Goal: Task Accomplishment & Management: Manage account settings

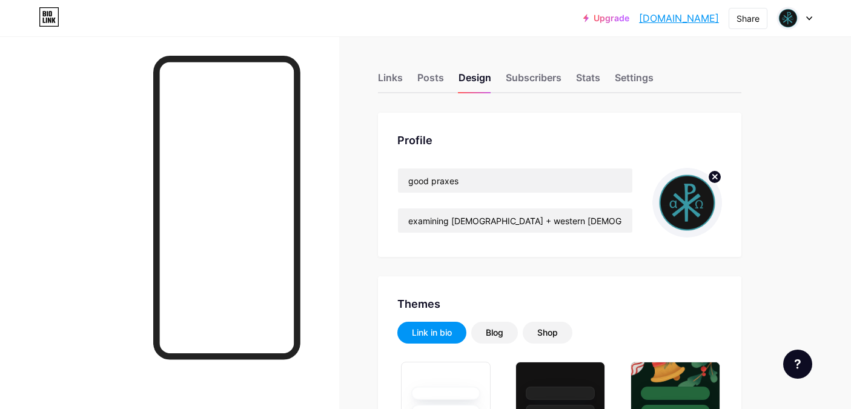
click at [712, 177] on icon at bounding box center [714, 176] width 4 height 4
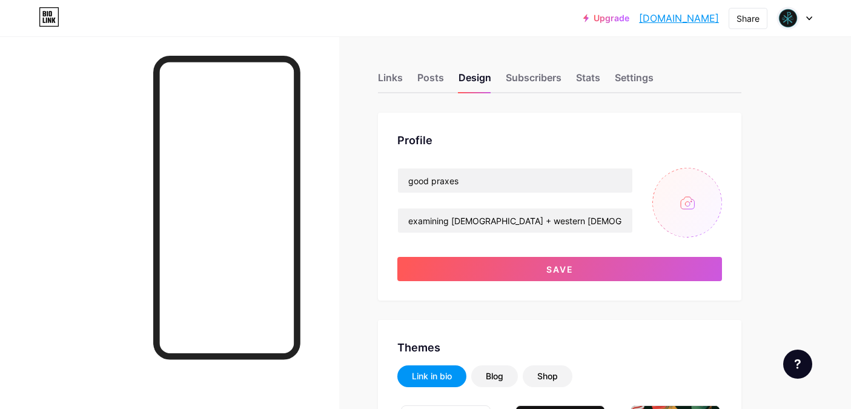
click at [694, 199] on input "file" at bounding box center [687, 203] width 70 height 70
type input "C:\fakepath\GOOD PRAXES LOGO.jpg"
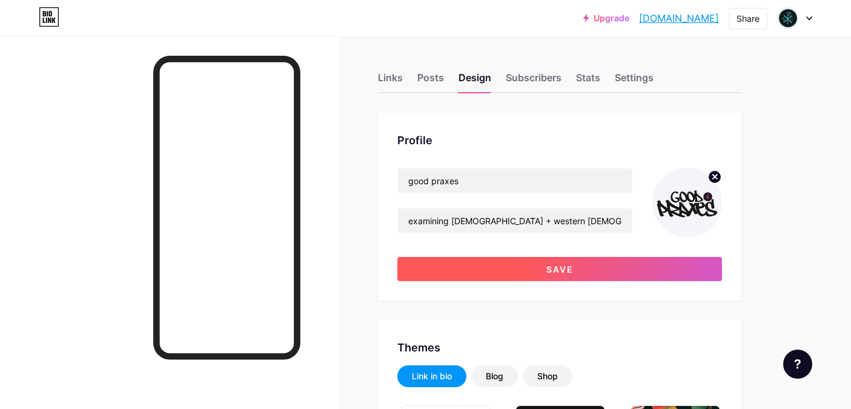
click at [663, 276] on button "Save" at bounding box center [559, 269] width 324 height 24
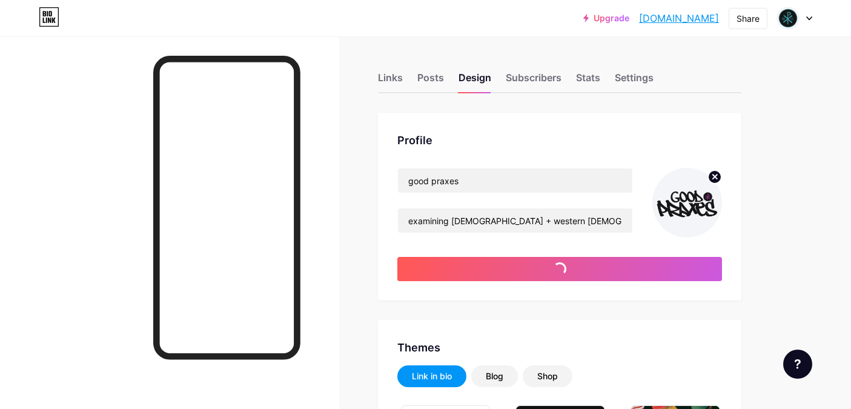
type input "#f3f5f9"
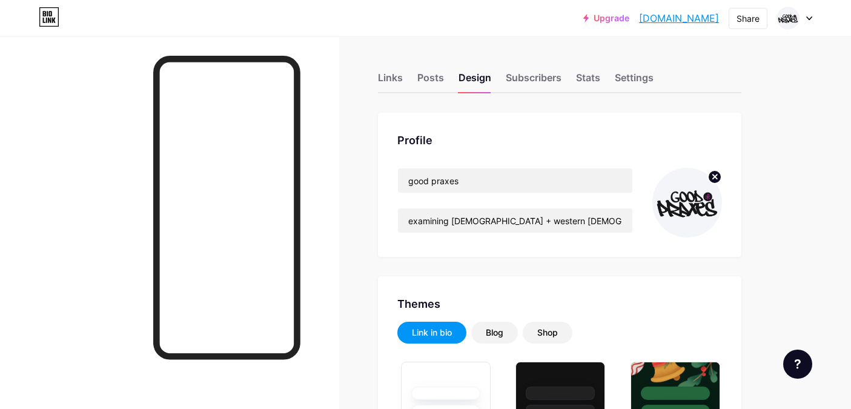
click at [713, 177] on icon at bounding box center [714, 176] width 4 height 4
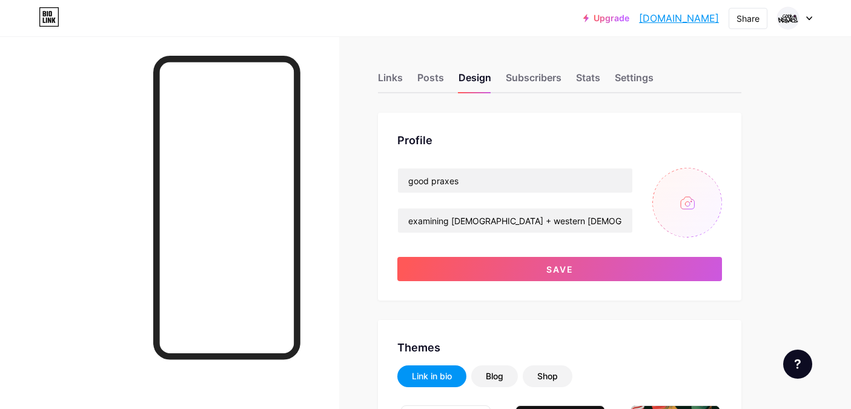
click at [682, 197] on input "file" at bounding box center [687, 203] width 70 height 70
type input "C:\fakepath\FINAL 3.jpg"
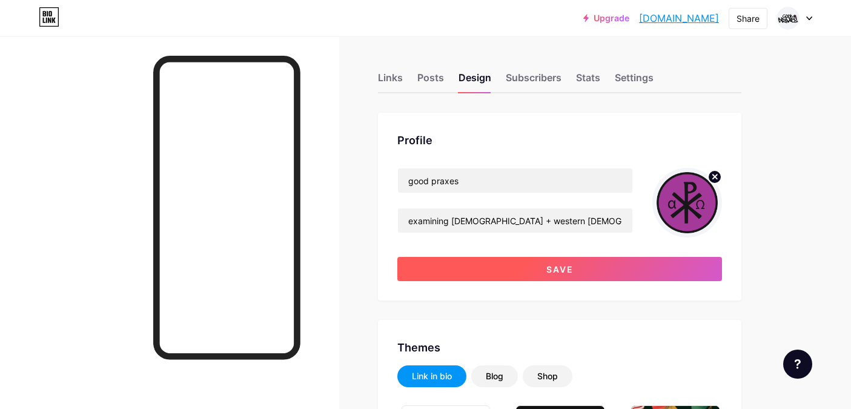
click at [607, 268] on button "Save" at bounding box center [559, 269] width 324 height 24
type input "#f3f5f9"
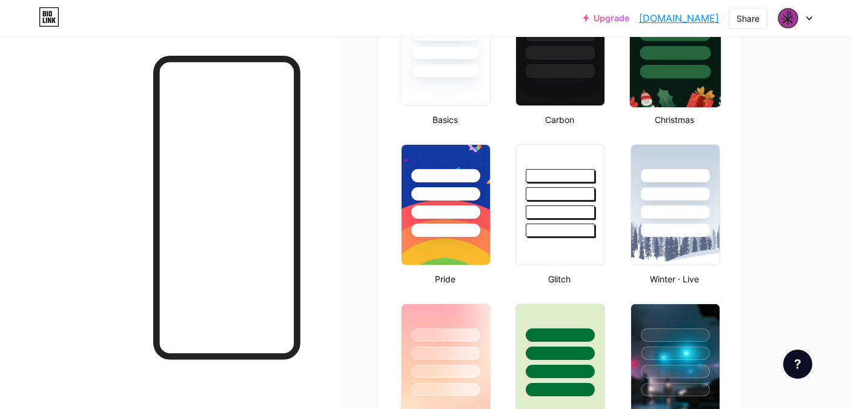
scroll to position [383, 0]
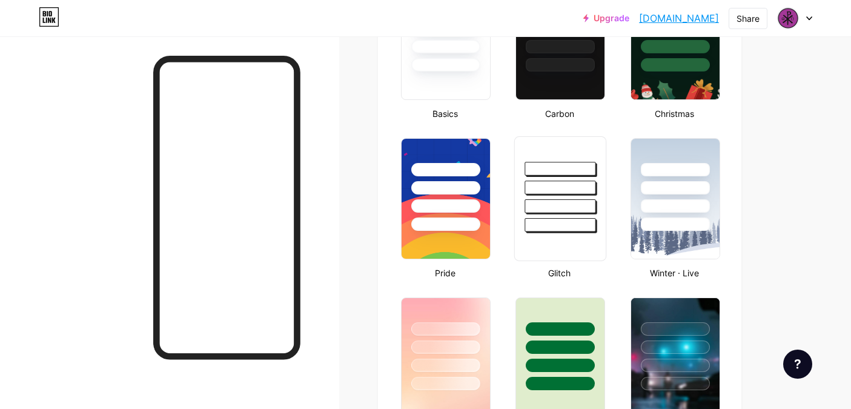
click at [547, 188] on div at bounding box center [560, 187] width 71 height 14
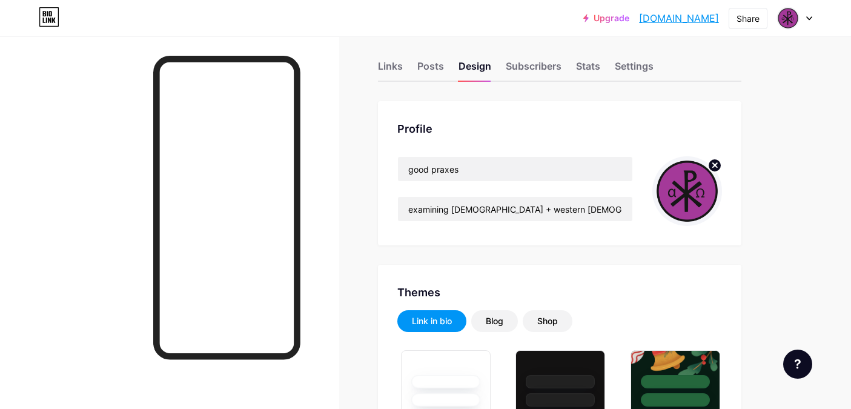
scroll to position [8, 0]
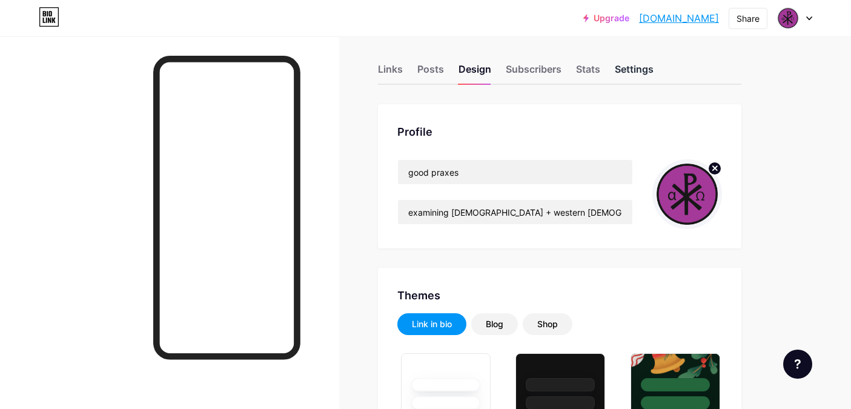
click at [635, 70] on div "Settings" at bounding box center [633, 73] width 39 height 22
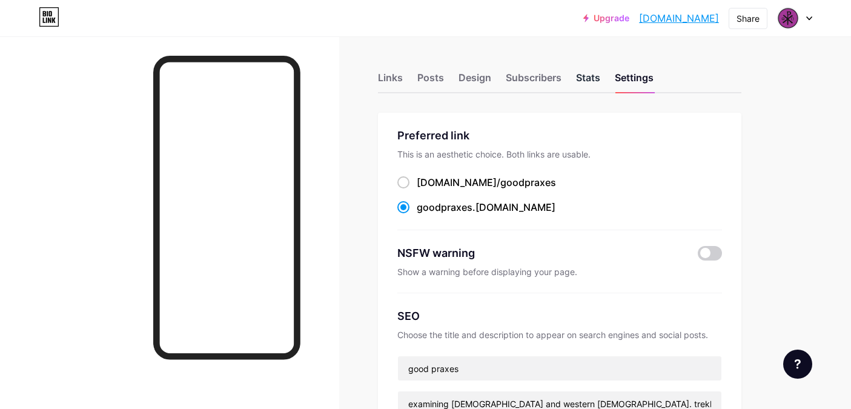
click at [578, 79] on div "Stats" at bounding box center [588, 81] width 24 height 22
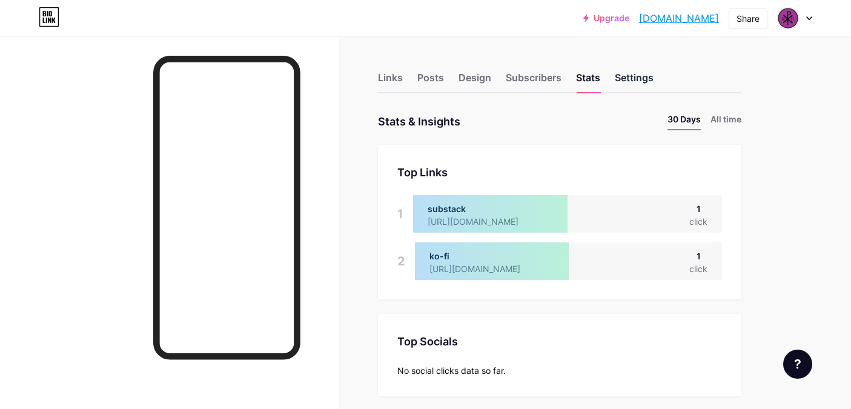
click at [639, 76] on div "Settings" at bounding box center [633, 81] width 39 height 22
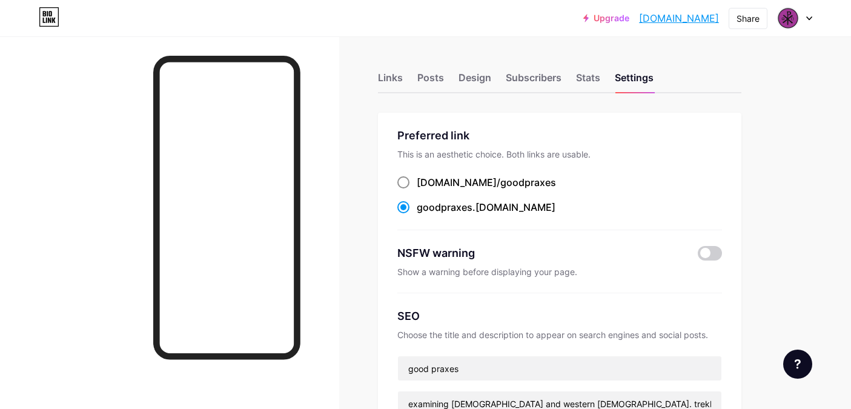
click at [400, 182] on span at bounding box center [403, 182] width 12 height 12
click at [416, 189] on input "[DOMAIN_NAME]/ goodpraxes" at bounding box center [420, 193] width 8 height 8
radio input "true"
click at [395, 81] on div "Links" at bounding box center [390, 81] width 25 height 22
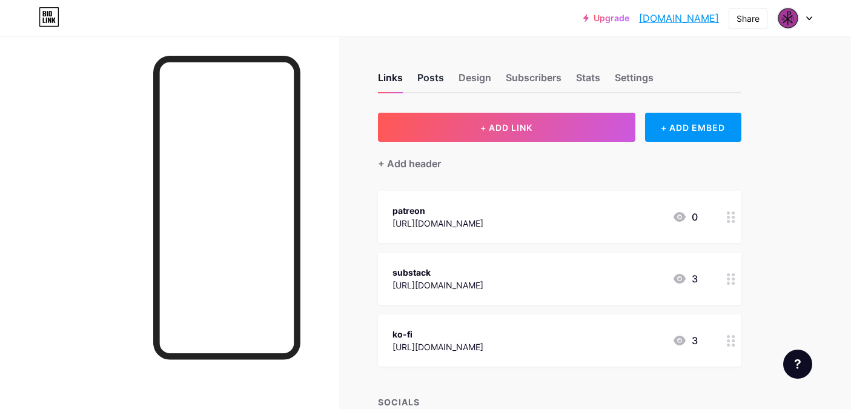
click at [435, 79] on div "Posts" at bounding box center [430, 81] width 27 height 22
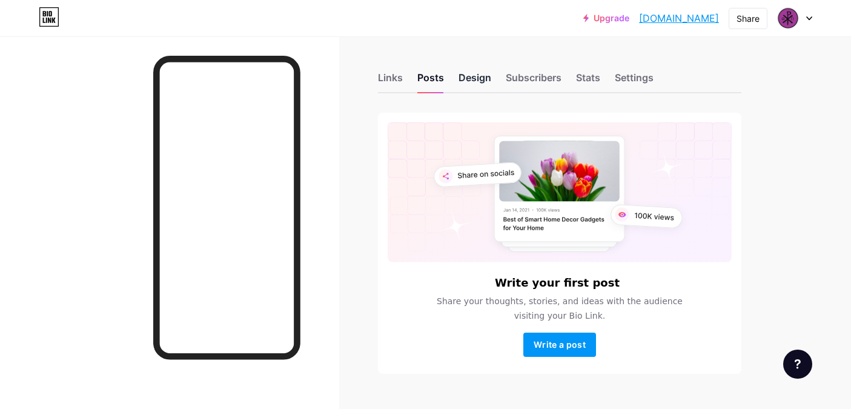
click at [472, 74] on div "Design" at bounding box center [474, 81] width 33 height 22
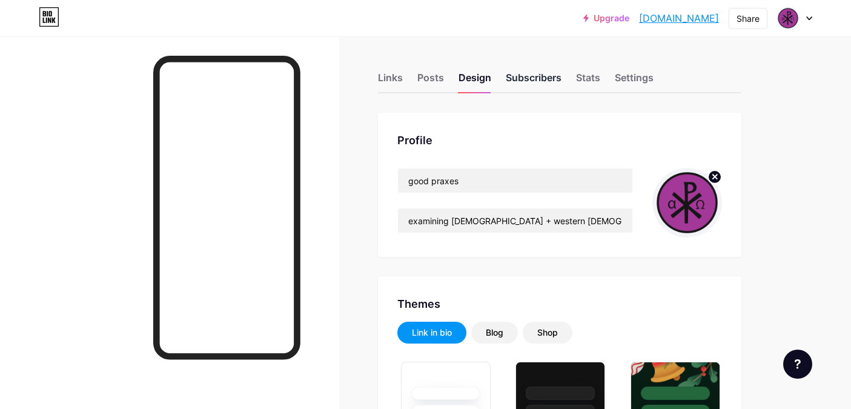
click at [524, 81] on div "Subscribers" at bounding box center [533, 81] width 56 height 22
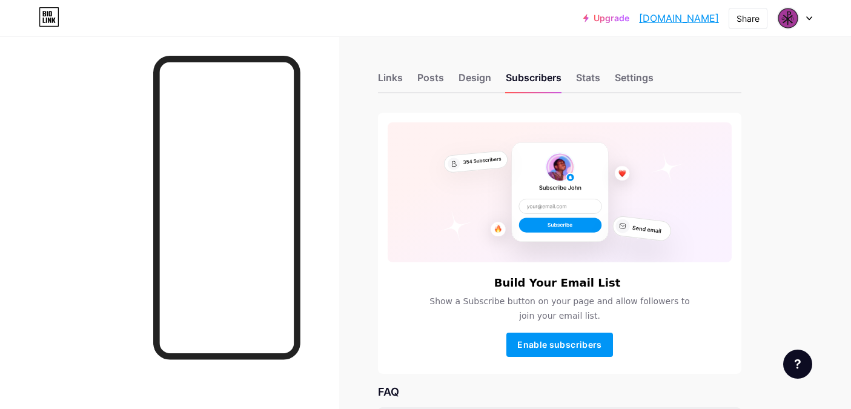
click at [574, 79] on div "Links Posts Design Subscribers Stats Settings" at bounding box center [559, 72] width 363 height 42
click at [590, 77] on div "Stats" at bounding box center [588, 81] width 24 height 22
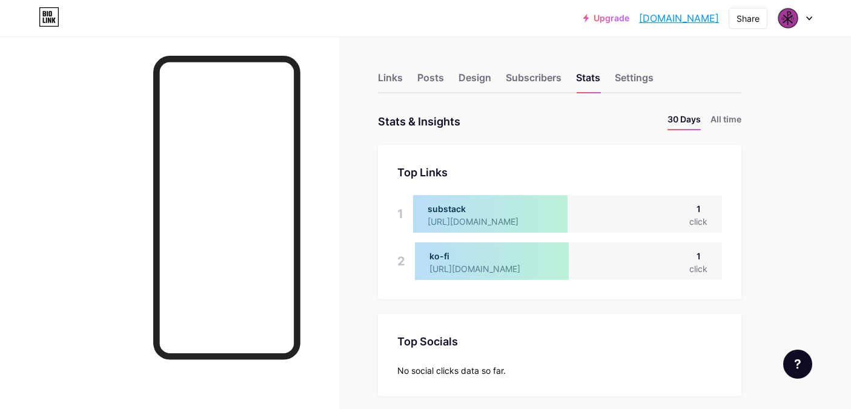
click at [443, 82] on div "Links Posts Design Subscribers Stats Settings" at bounding box center [559, 72] width 363 height 42
click at [393, 81] on div "Links" at bounding box center [390, 81] width 25 height 22
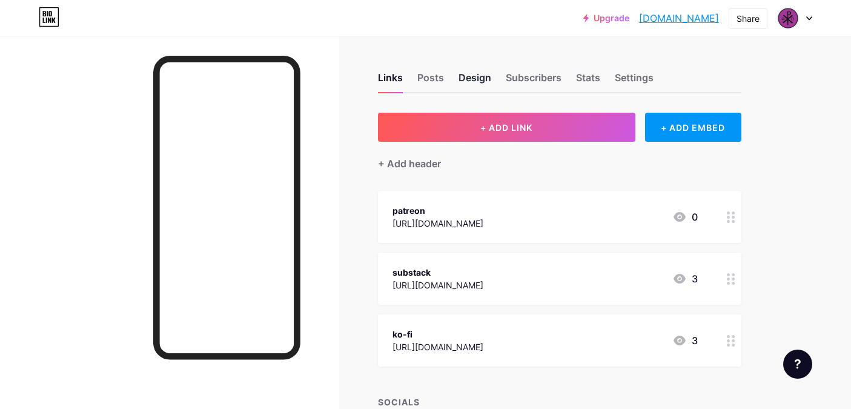
click at [489, 80] on div "Design" at bounding box center [474, 81] width 33 height 22
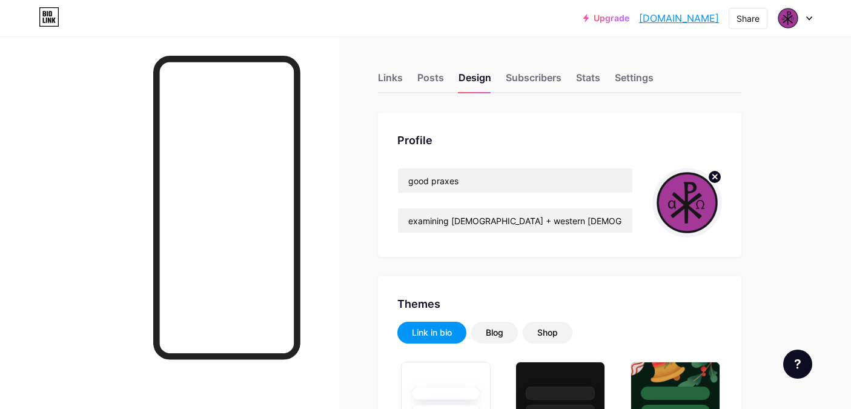
click at [650, 17] on link "[DOMAIN_NAME]" at bounding box center [679, 18] width 80 height 15
click at [384, 79] on div "Links" at bounding box center [390, 81] width 25 height 22
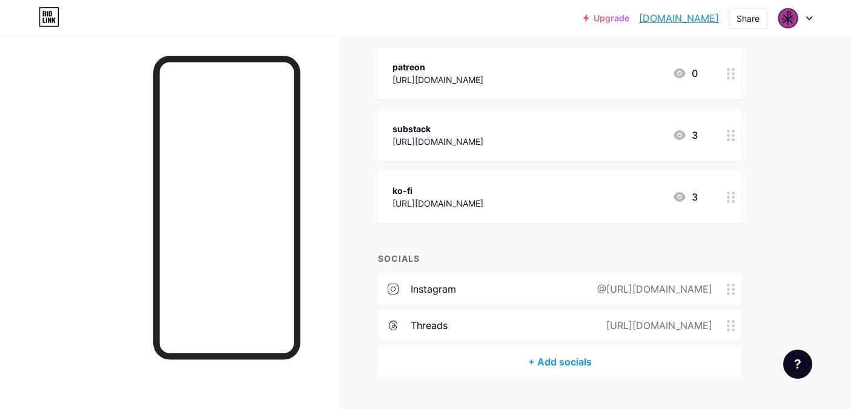
scroll to position [171, 0]
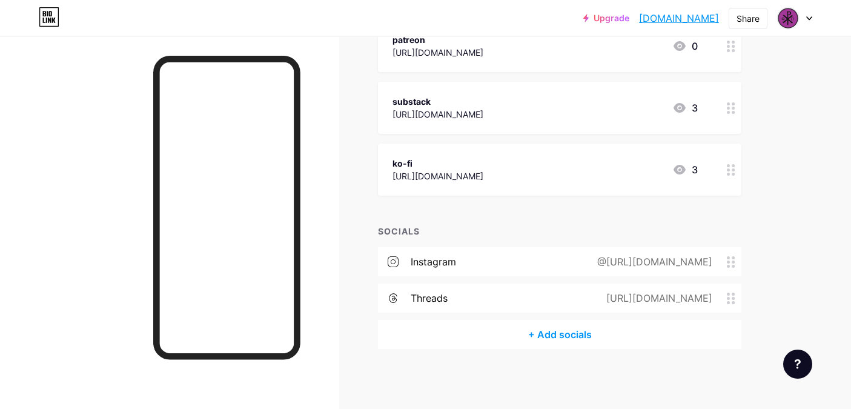
click at [731, 261] on icon at bounding box center [730, 262] width 8 height 12
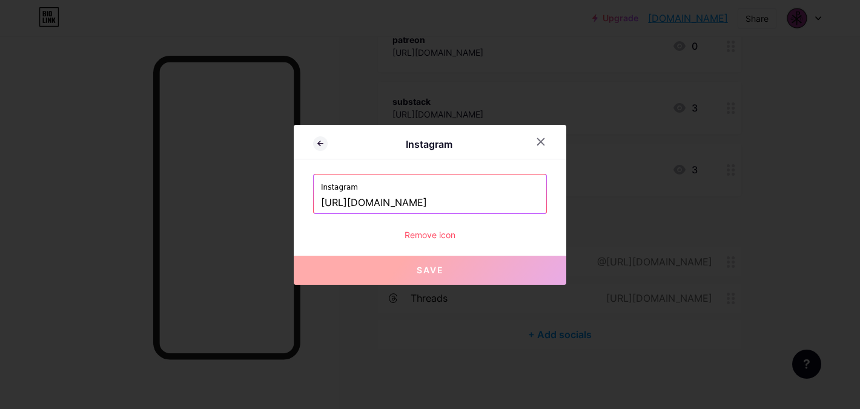
click at [364, 199] on input "[URL][DOMAIN_NAME]" at bounding box center [430, 203] width 218 height 21
drag, startPoint x: 353, startPoint y: 202, endPoint x: 318, endPoint y: 202, distance: 34.5
click at [318, 202] on div "Instagram [URL][DOMAIN_NAME]" at bounding box center [430, 193] width 232 height 39
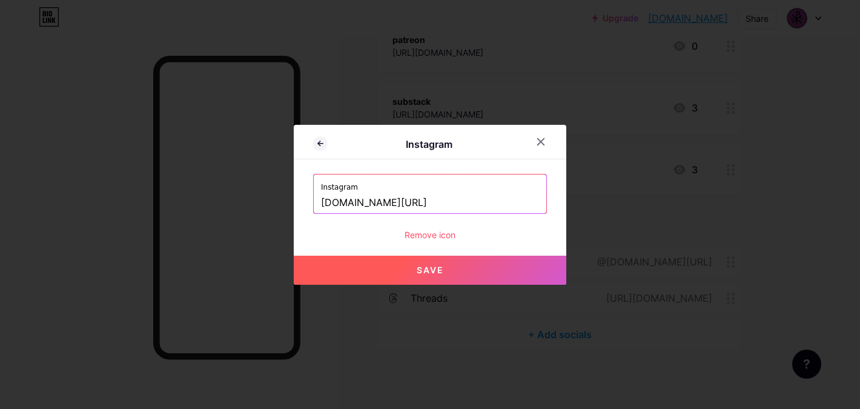
click at [447, 272] on button "Save" at bounding box center [430, 269] width 272 height 29
type input "[URL][DOMAIN_NAME][DOMAIN_NAME]"
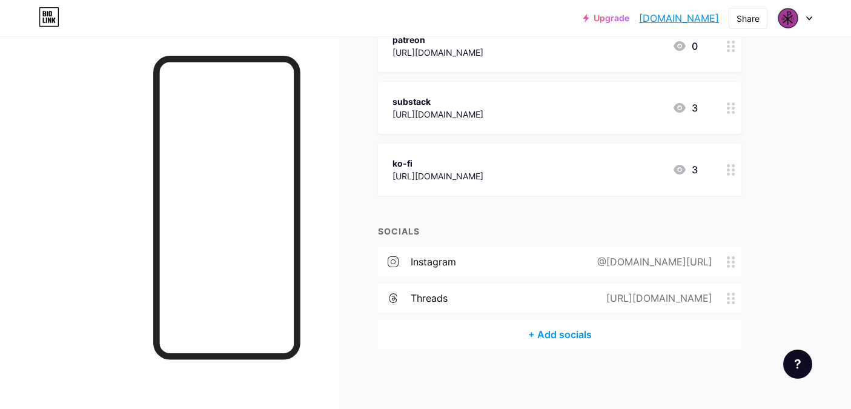
click at [726, 262] on icon at bounding box center [730, 262] width 8 height 12
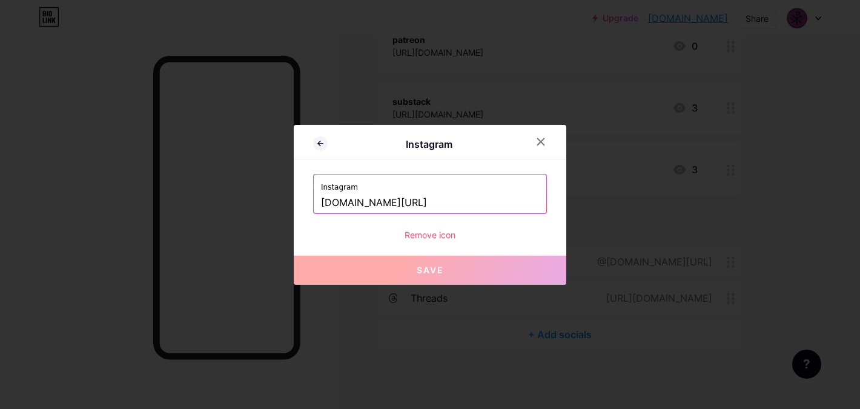
click at [361, 207] on input "[DOMAIN_NAME][URL]" at bounding box center [430, 203] width 218 height 21
drag, startPoint x: 420, startPoint y: 202, endPoint x: 285, endPoint y: 202, distance: 135.0
click at [285, 202] on div "Instagram Instagram [DOMAIN_NAME][URL] Remove icon Save" at bounding box center [430, 204] width 860 height 409
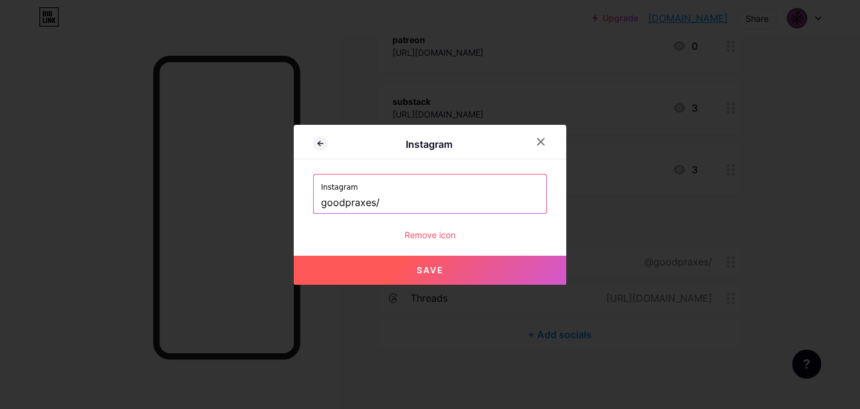
click at [433, 271] on span "Save" at bounding box center [429, 270] width 27 height 10
type input "[URL][DOMAIN_NAME]"
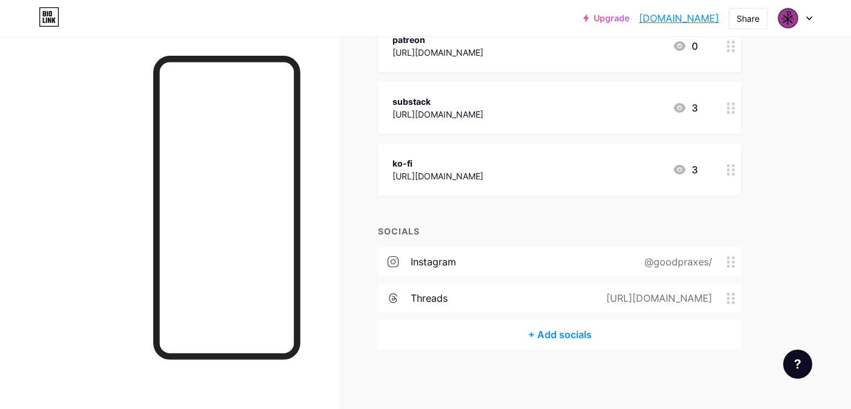
scroll to position [0, 0]
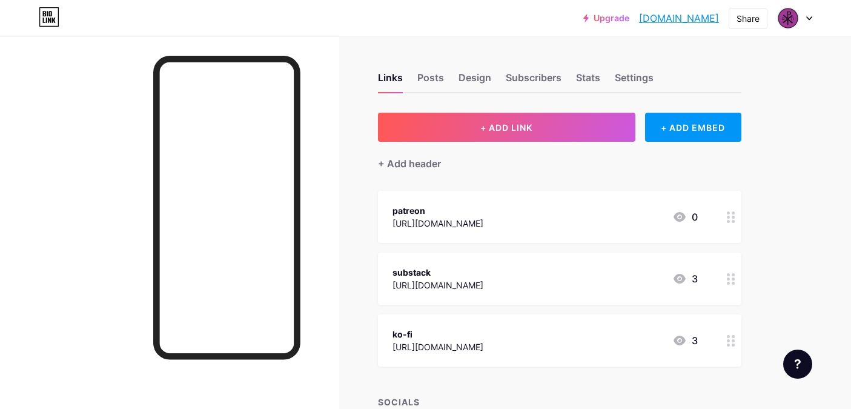
click at [662, 17] on link "[DOMAIN_NAME]" at bounding box center [679, 18] width 80 height 15
click at [475, 77] on div "Design" at bounding box center [474, 81] width 33 height 22
click at [426, 79] on div "Posts" at bounding box center [430, 81] width 27 height 22
click at [472, 83] on div "Design" at bounding box center [474, 81] width 33 height 22
click at [626, 79] on div "Settings" at bounding box center [633, 81] width 39 height 22
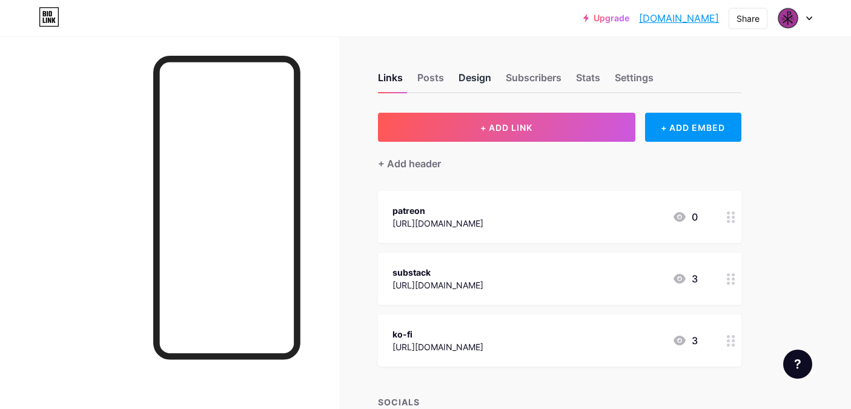
click at [479, 78] on div "Design" at bounding box center [474, 81] width 33 height 22
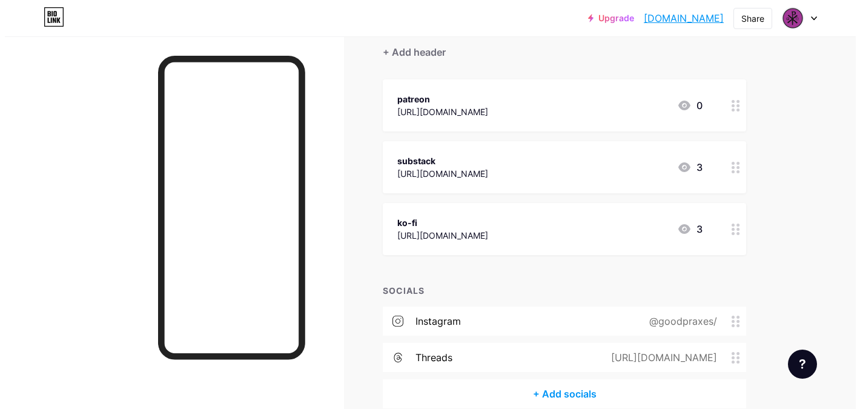
scroll to position [112, 0]
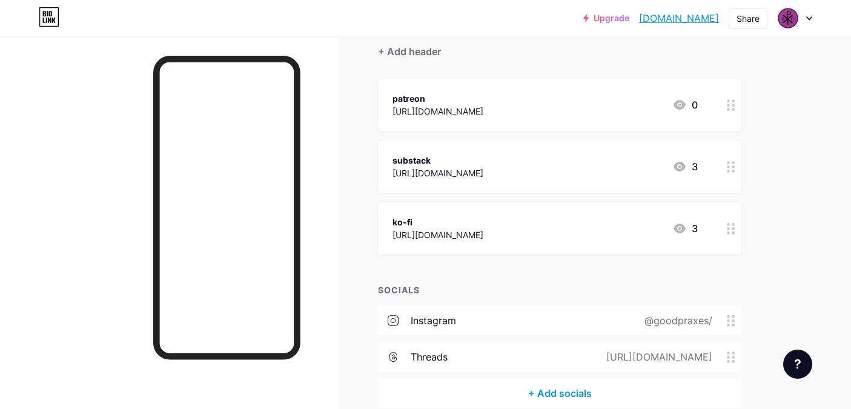
click at [677, 321] on div "@goodpraxes/" at bounding box center [676, 320] width 102 height 15
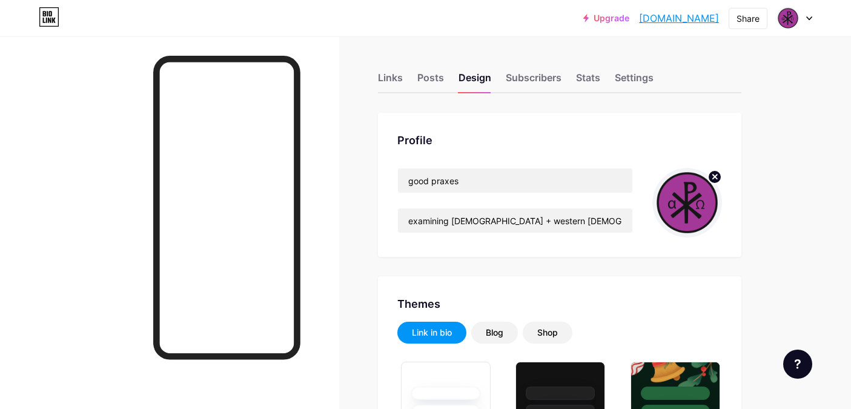
click at [653, 17] on link "[DOMAIN_NAME]" at bounding box center [679, 18] width 80 height 15
